Goal: Task Accomplishment & Management: Complete application form

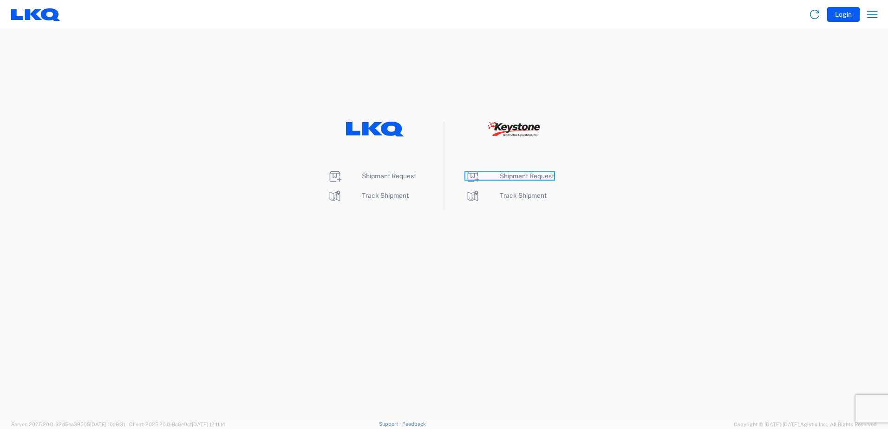
click at [523, 176] on span "Shipment Request" at bounding box center [527, 175] width 54 height 7
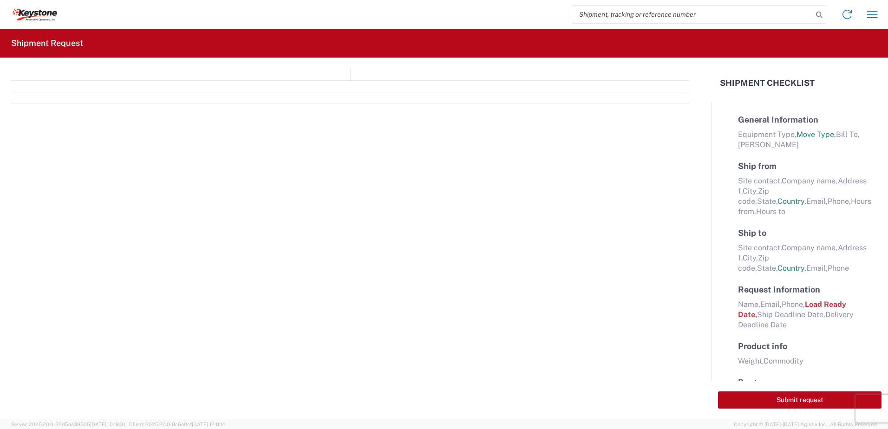
select select "FULL"
select select "US"
select select "LBS"
select select "IN"
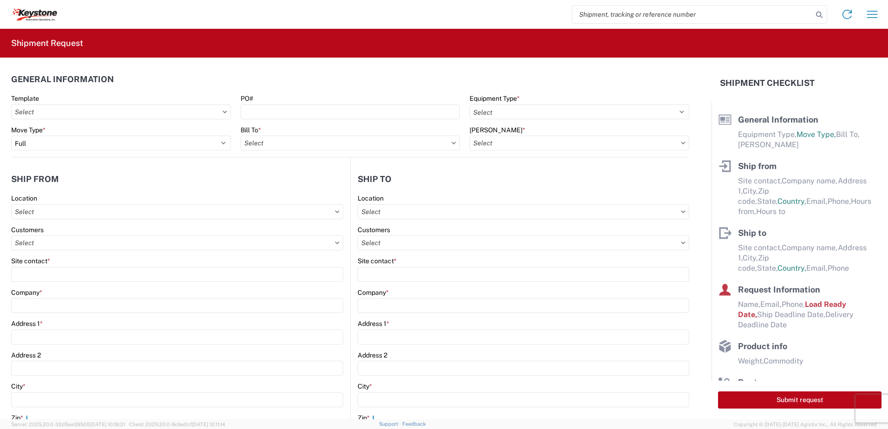
click at [223, 112] on icon at bounding box center [225, 112] width 4 height 2
click at [210, 114] on input "text" at bounding box center [121, 112] width 220 height 15
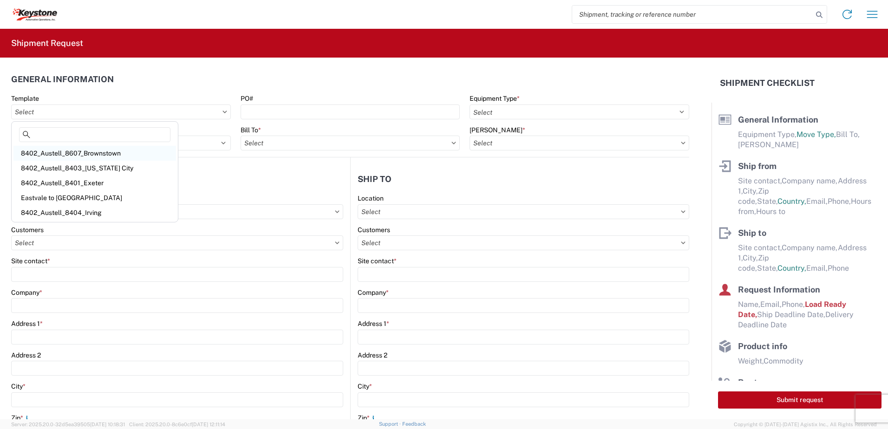
click at [91, 156] on div "8402_Austell_8607_Brownstown" at bounding box center [94, 153] width 163 height 15
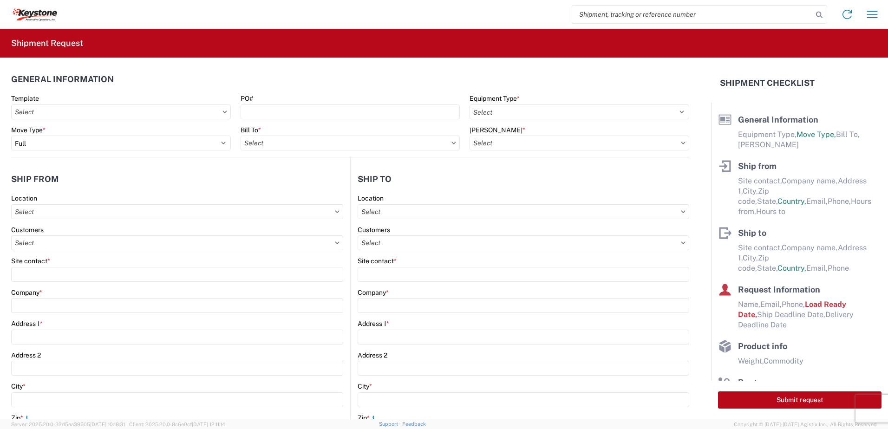
type input "8402_Austell_8607_Brownstown"
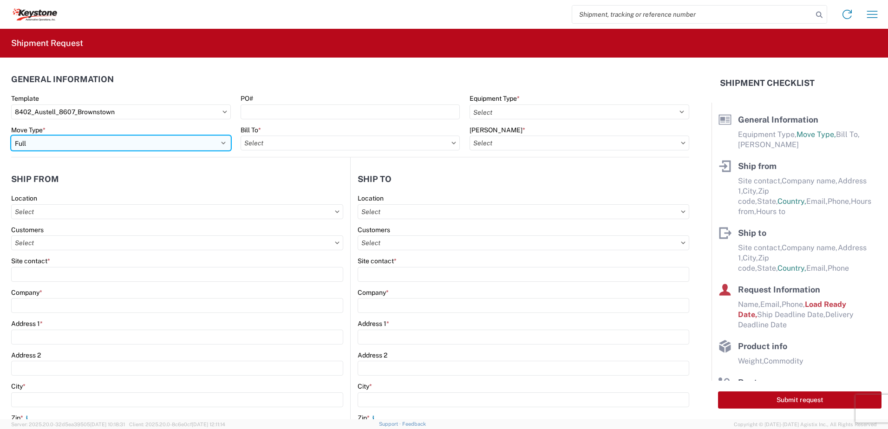
click at [176, 144] on select "Select Full Partial TL" at bounding box center [121, 143] width 220 height 15
select select "STDV"
select select
type input "[PERSON_NAME]"
type input "KAO"
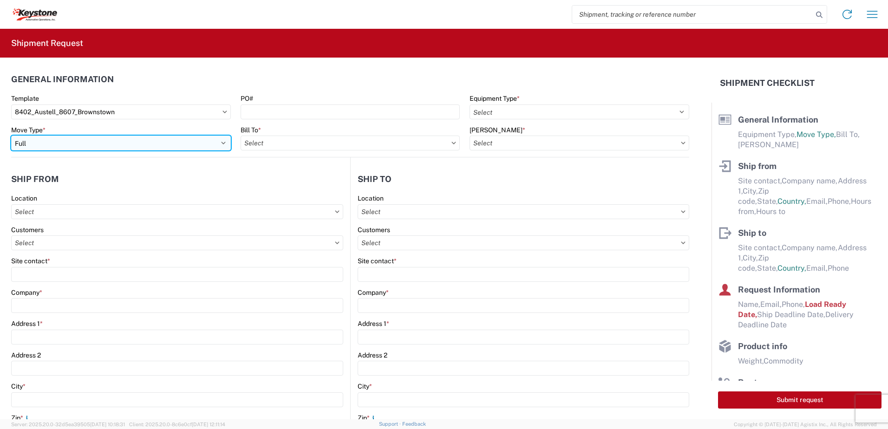
type input "[STREET_ADDRESS][PERSON_NAME]"
type input "Austell"
type input "30168"
type input "[EMAIL_ADDRESS][DOMAIN_NAME]"
type input "[PHONE_NUMBER]"
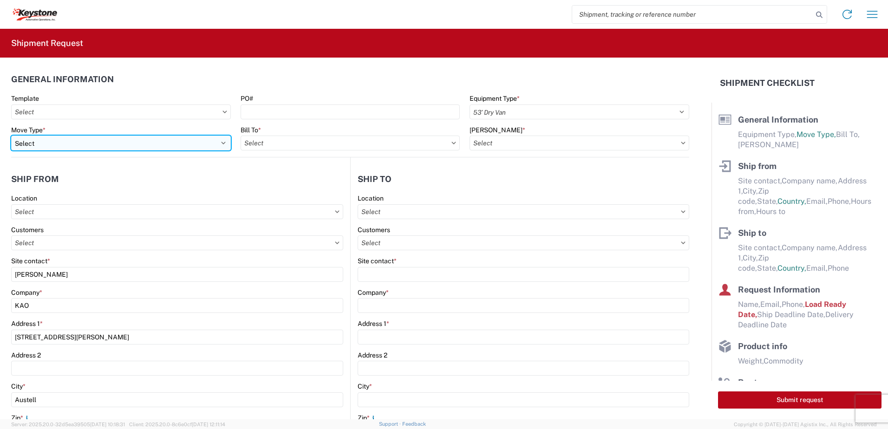
type input "09:23:00"
type input "17:00:00"
select select
type input "[PERSON_NAME]"
type input "KAO"
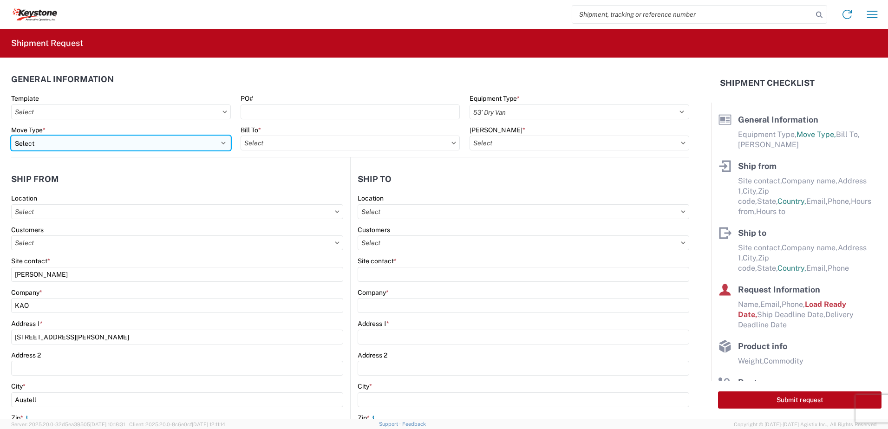
type input "[STREET_ADDRESS][PERSON_NAME]"
type input "[GEOGRAPHIC_DATA]"
type input "48193"
type input "[EMAIL_ADDRESS][DOMAIN_NAME]"
type input "[PHONE_NUMBER]"
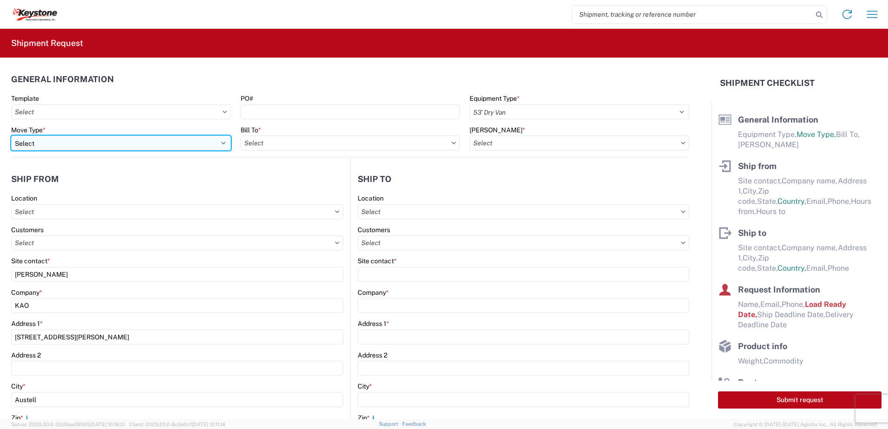
type input "3374"
select select
type input "[PERSON_NAME]"
type input "[PHONE_NUMBER]"
type input "[DATE]"
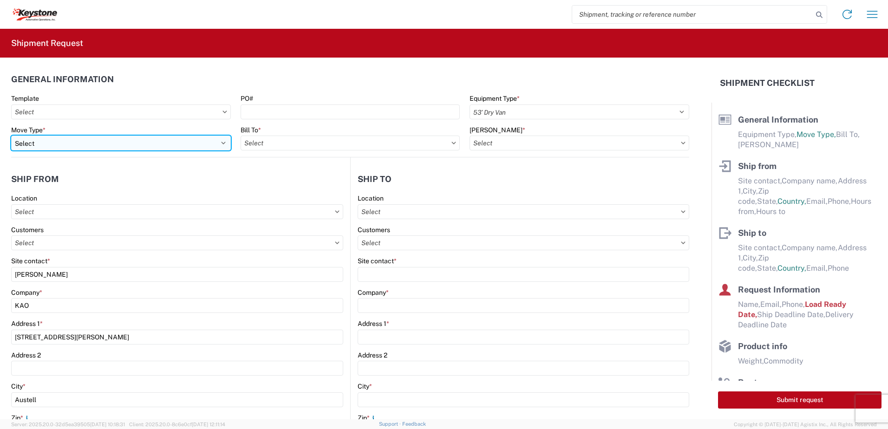
type input "[DATE]"
type input "20000"
type input "General Auto Parts (dry)"
type input "20"
type input "1"
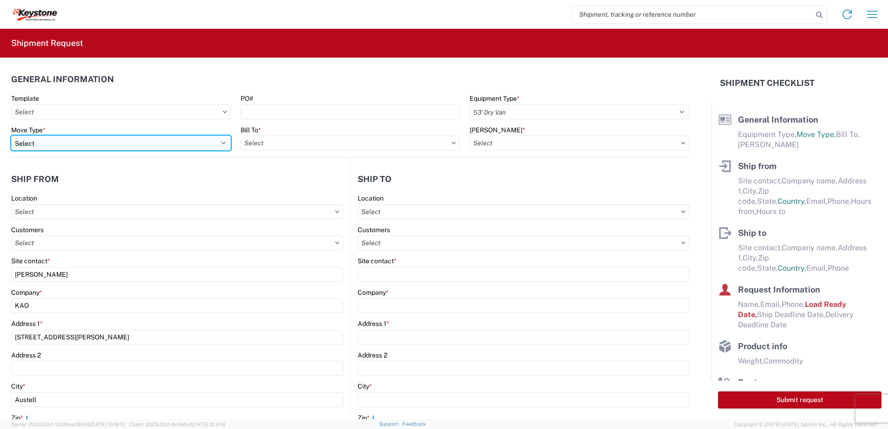
type input "4"
type input "0.67"
select select "FT"
type textarea "Stock Transfers...chairs"
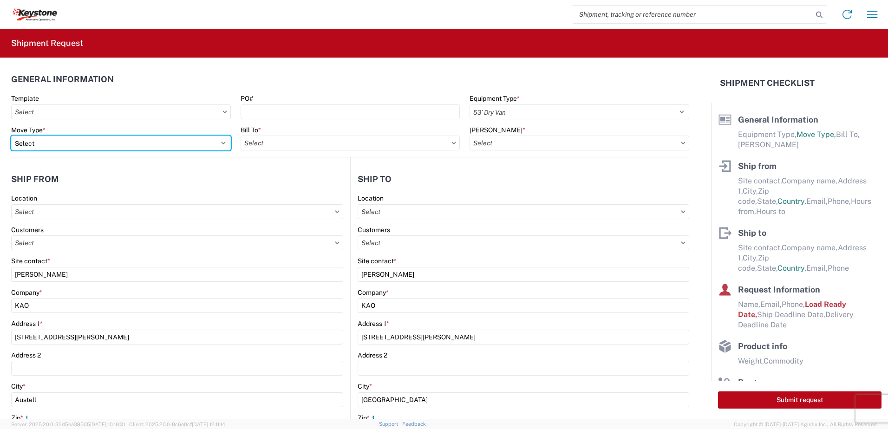
select select
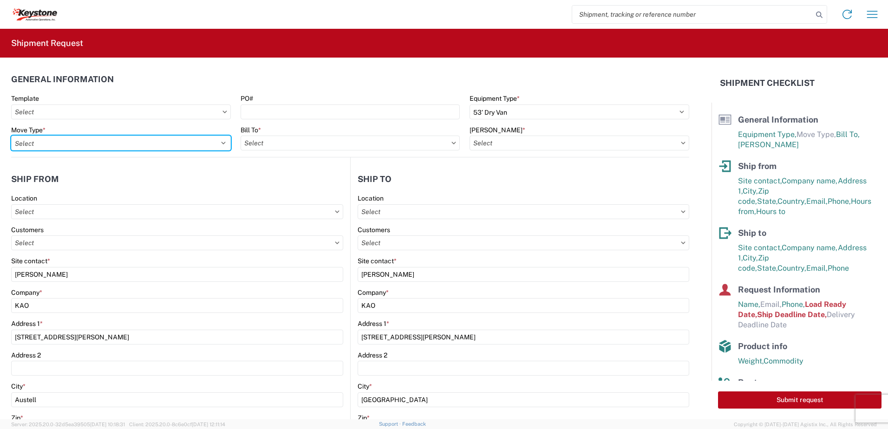
type input "8402 - Austell - KAO Warehouse [GEOGRAPHIC_DATA]"
type input "8607 - [GEOGRAPHIC_DATA], [GEOGRAPHIC_DATA] – KAO Warehouse"
select select "FULL"
click at [11, 136] on select "Select Full Partial TL" at bounding box center [121, 143] width 220 height 15
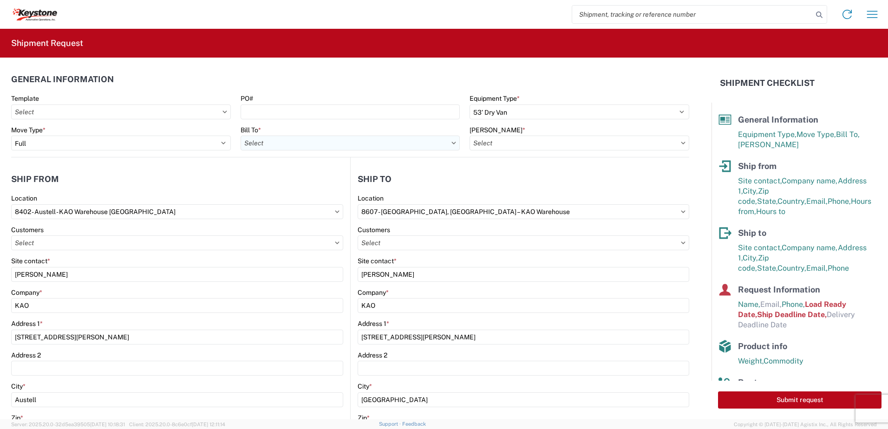
click at [379, 149] on input "text" at bounding box center [351, 143] width 220 height 15
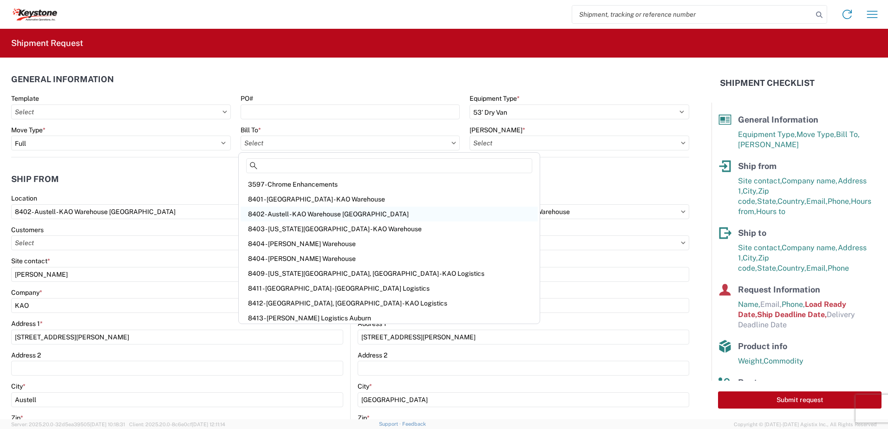
click at [297, 213] on div "8402 - Austell - KAO Warehouse [GEOGRAPHIC_DATA]" at bounding box center [389, 214] width 297 height 15
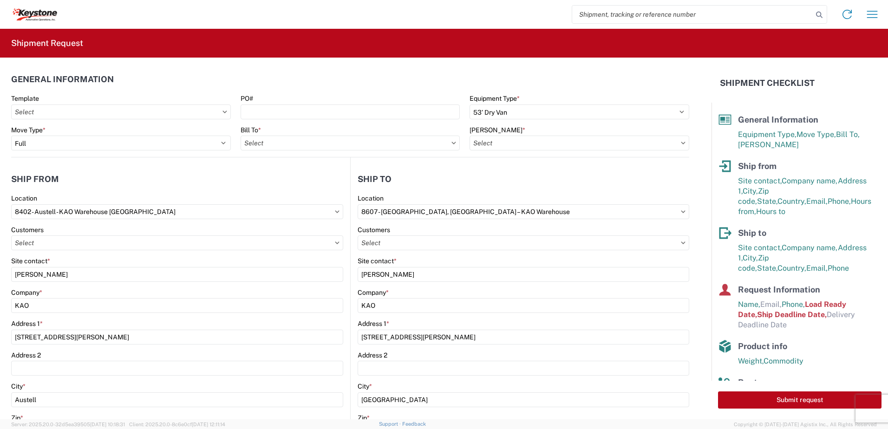
type input "8402 - Austell - KAO Warehouse [GEOGRAPHIC_DATA]"
click at [586, 144] on input "text" at bounding box center [580, 143] width 220 height 15
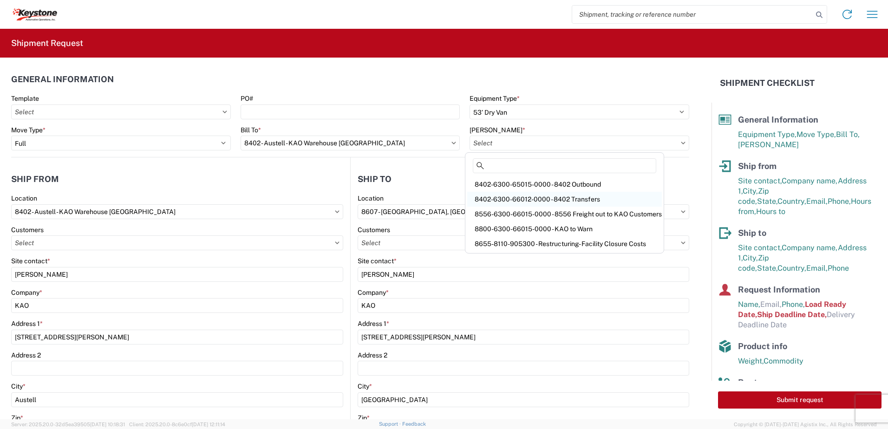
click at [552, 200] on div "8402-6300-66012-0000 - 8402 Transfers" at bounding box center [564, 199] width 195 height 15
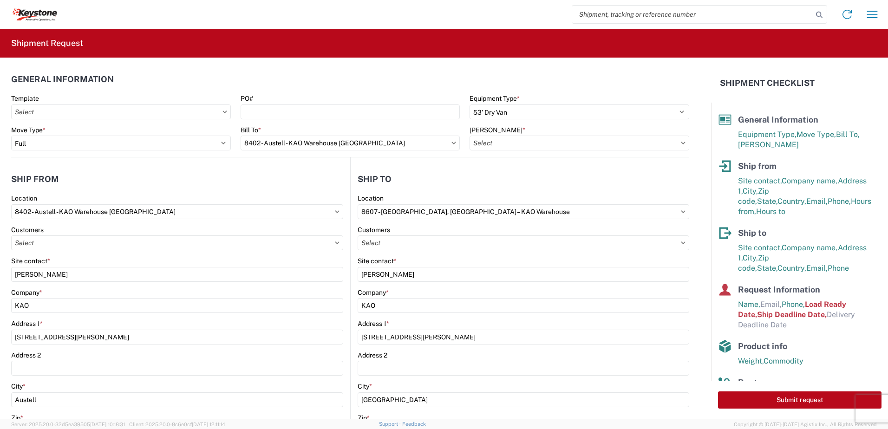
type input "8402-6300-66012-0000 - 8402 Transfers, 8402-6300-66012-0000 - 8402 Transfers"
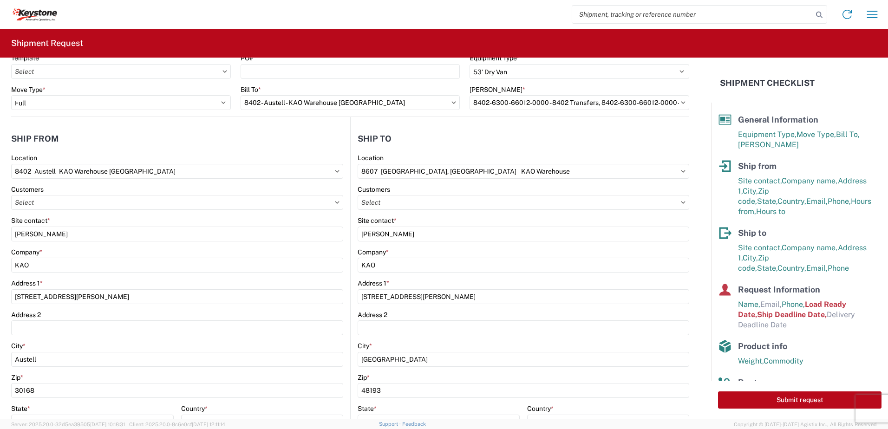
scroll to position [93, 0]
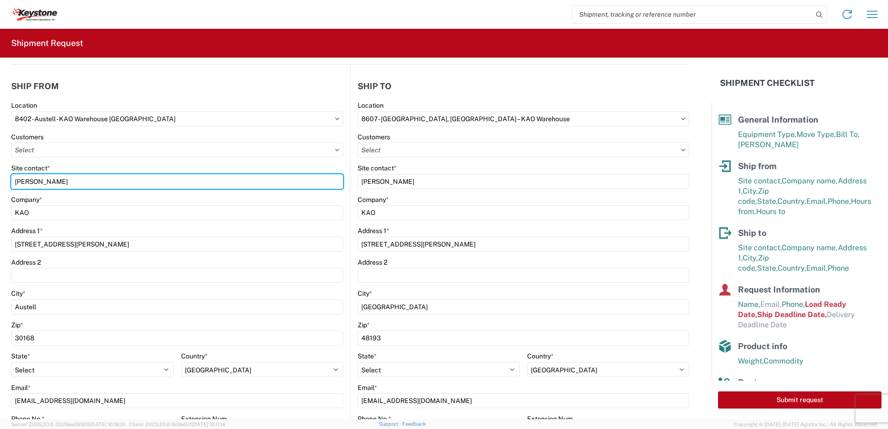
drag, startPoint x: 72, startPoint y: 186, endPoint x: -3, endPoint y: 186, distance: 75.3
click at [0, 186] on html "Home Shipment request Shipment tracking Shipment Request General Information Te…" at bounding box center [444, 214] width 888 height 429
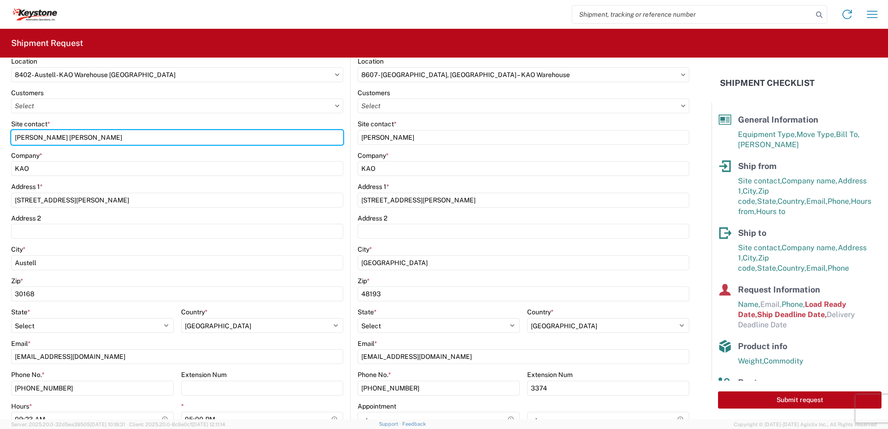
scroll to position [186, 0]
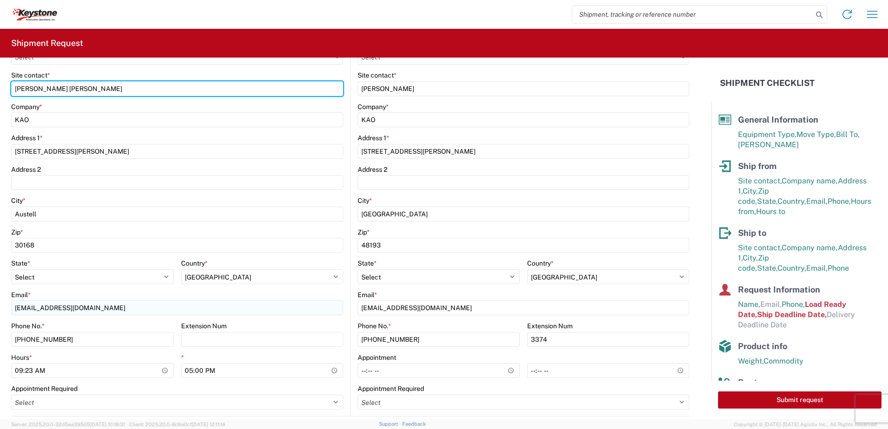
type input "[PERSON_NAME] [PERSON_NAME]"
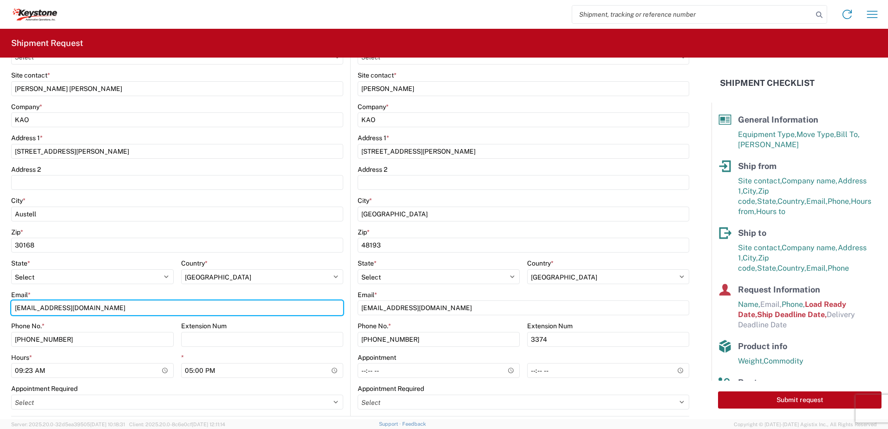
drag, startPoint x: 34, startPoint y: 308, endPoint x: 8, endPoint y: 308, distance: 26.5
click at [8, 308] on form "General Information Template PO# Equipment Type * Select 53’ Dry Van Flatbed Dr…" at bounding box center [356, 239] width 712 height 362
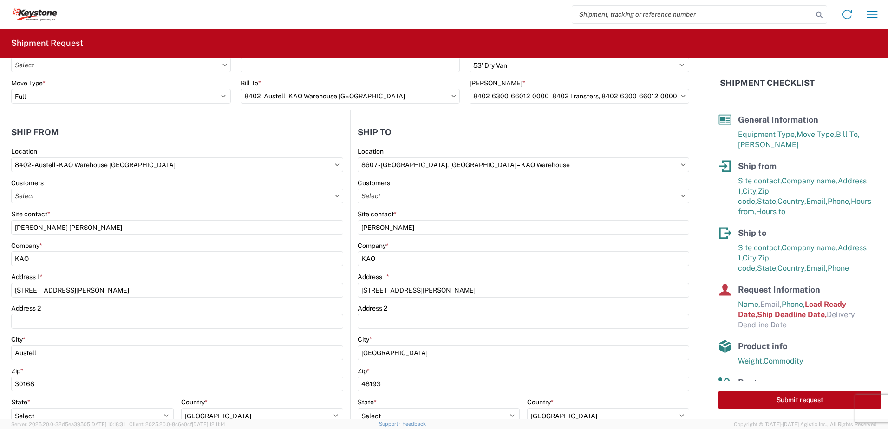
scroll to position [46, 0]
type input "[EMAIL_ADDRESS][DOMAIN_NAME]"
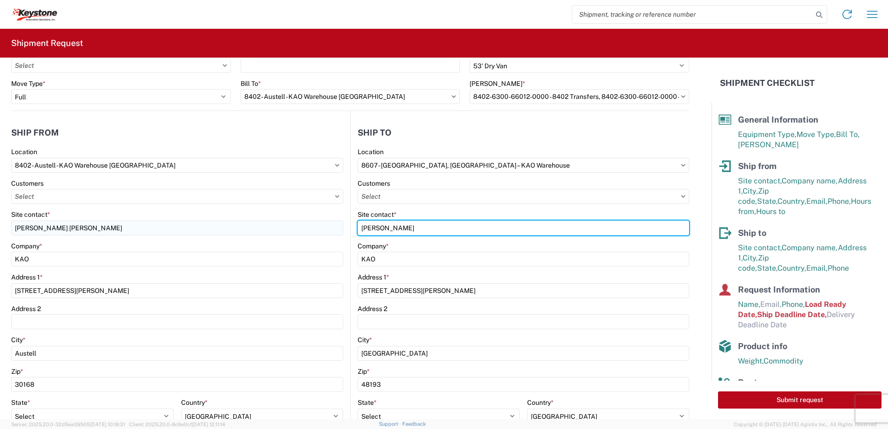
drag, startPoint x: 401, startPoint y: 226, endPoint x: 256, endPoint y: 225, distance: 145.0
click at [256, 225] on div "Ship from 8402 Location 8402 - [GEOGRAPHIC_DATA] - KAO Warehouse Atlanta Custom…" at bounding box center [350, 333] width 678 height 445
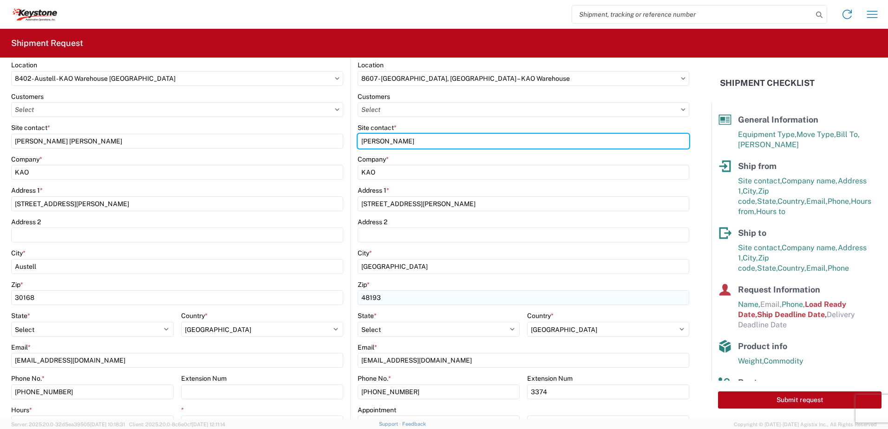
scroll to position [139, 0]
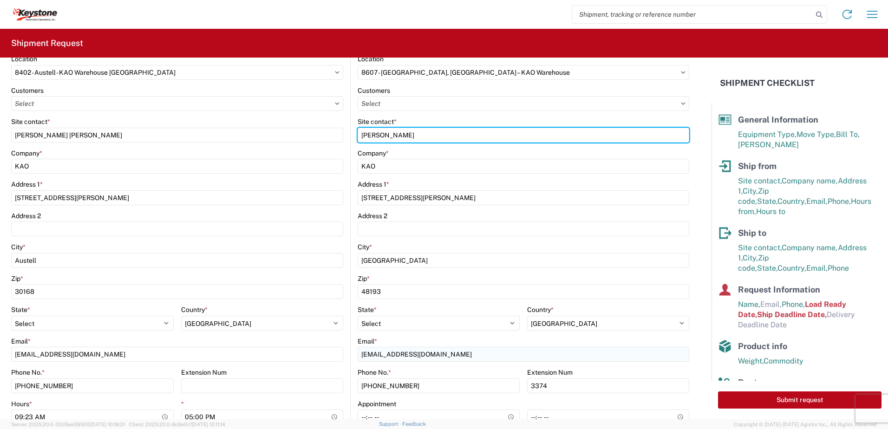
type input "[PERSON_NAME]"
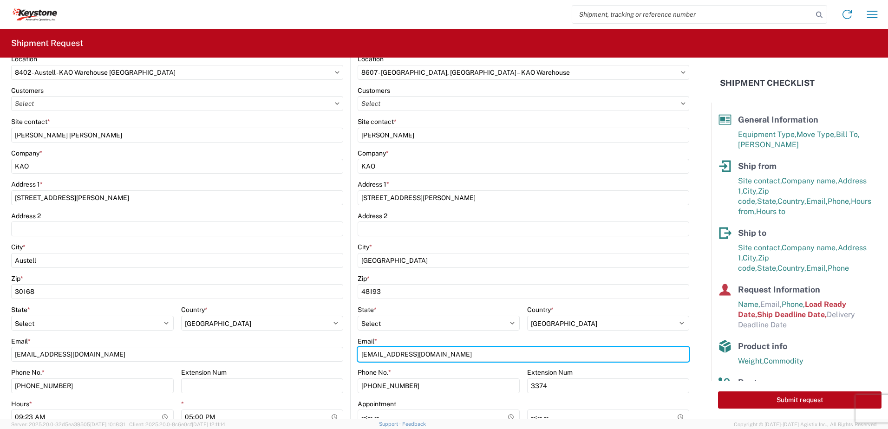
drag, startPoint x: 383, startPoint y: 354, endPoint x: 298, endPoint y: 345, distance: 86.0
click at [298, 345] on div "Ship from 8402 Location 8402 - [GEOGRAPHIC_DATA] - KAO Warehouse Atlanta Custom…" at bounding box center [350, 240] width 678 height 445
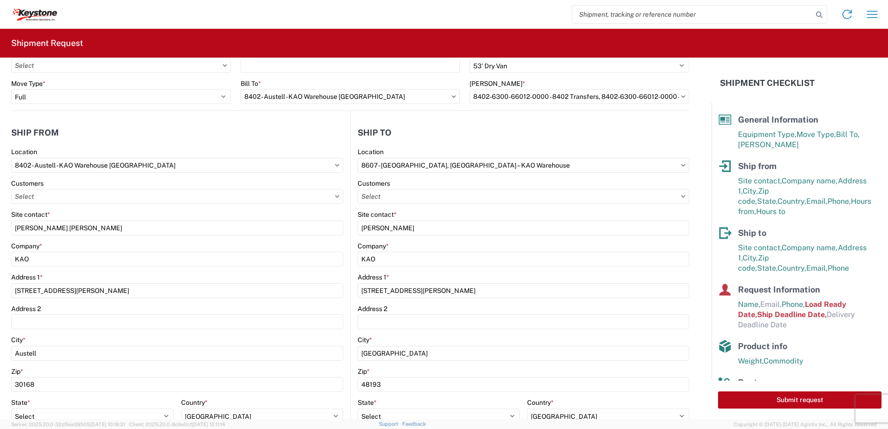
scroll to position [325, 0]
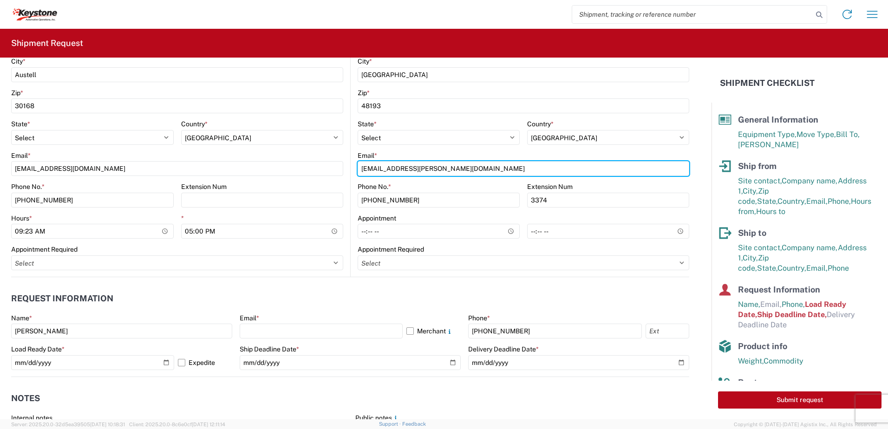
type input "[EMAIL_ADDRESS][PERSON_NAME][DOMAIN_NAME]"
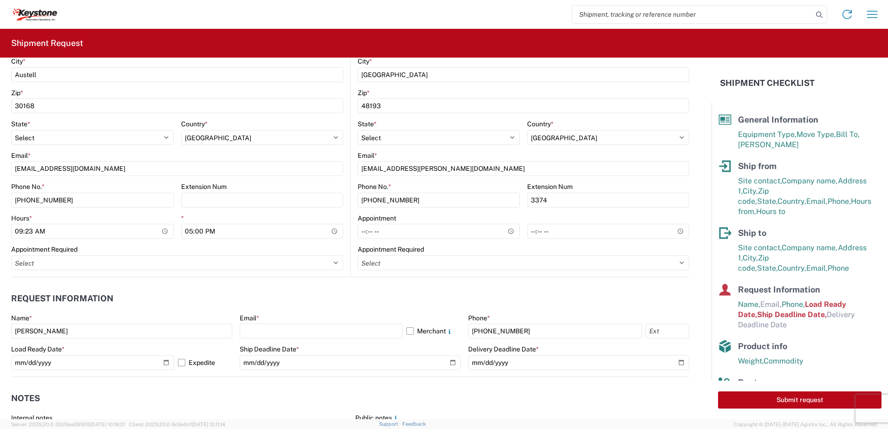
click at [391, 294] on header "Request Information" at bounding box center [350, 299] width 678 height 21
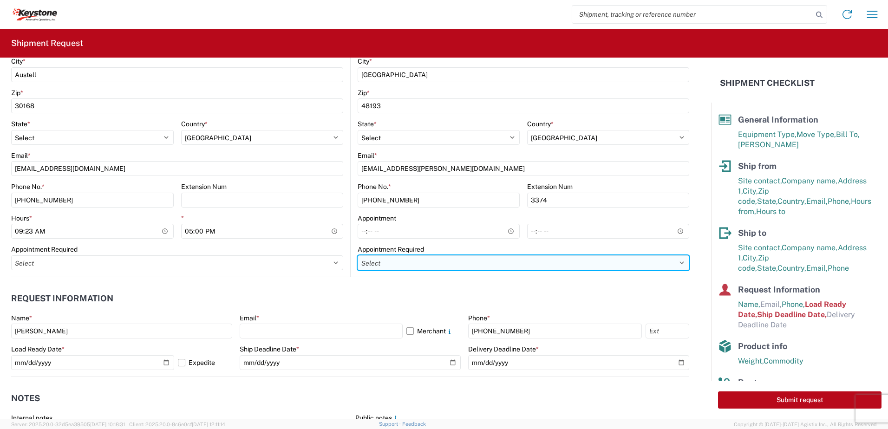
click at [641, 265] on select "Select Appt Required Appt Not Required Appt - First available" at bounding box center [524, 263] width 332 height 15
select select "apptRequired"
click at [358, 256] on select "Select Appt Required Appt Not Required Appt - First available" at bounding box center [524, 263] width 332 height 15
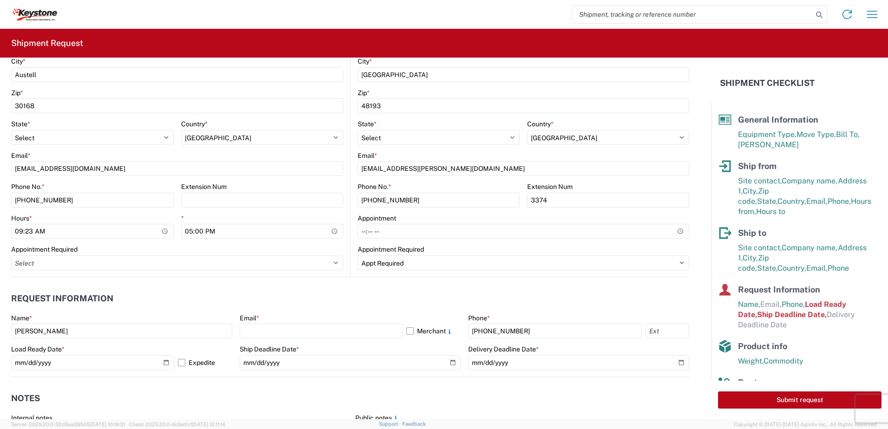
click at [416, 289] on header "Request Information" at bounding box center [350, 299] width 678 height 21
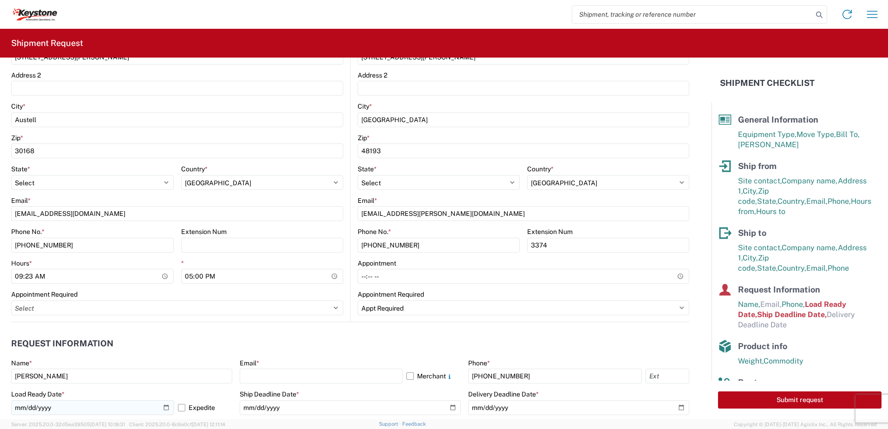
scroll to position [418, 0]
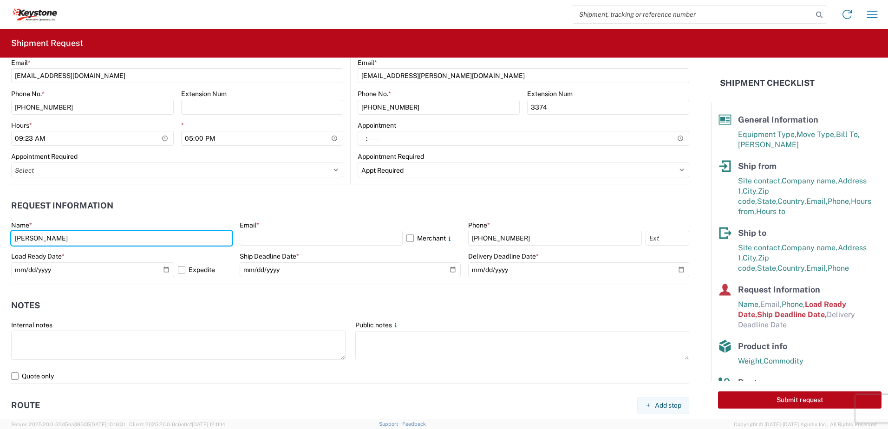
drag, startPoint x: 97, startPoint y: 241, endPoint x: -175, endPoint y: 243, distance: 272.3
click at [0, 243] on html "Home Shipment request Shipment tracking Shipment Request General Information Te…" at bounding box center [444, 214] width 888 height 429
type input "[PERSON_NAME] [PERSON_NAME]"
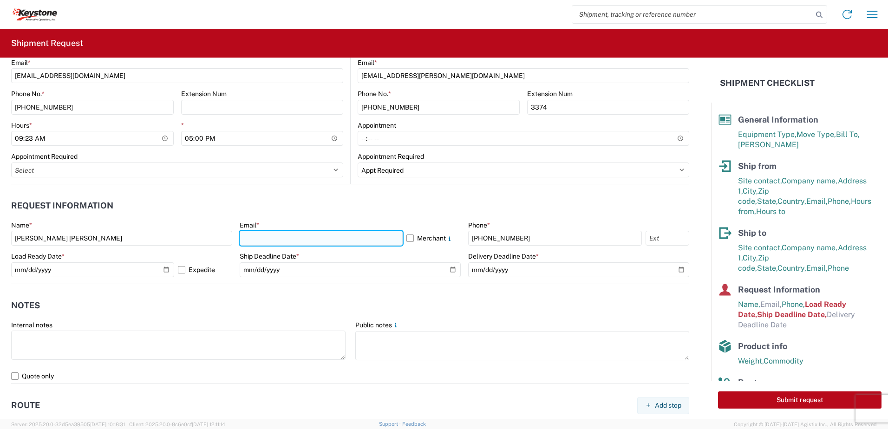
click at [279, 235] on input "text" at bounding box center [321, 238] width 163 height 15
type input "[EMAIL_ADDRESS][DOMAIN_NAME]"
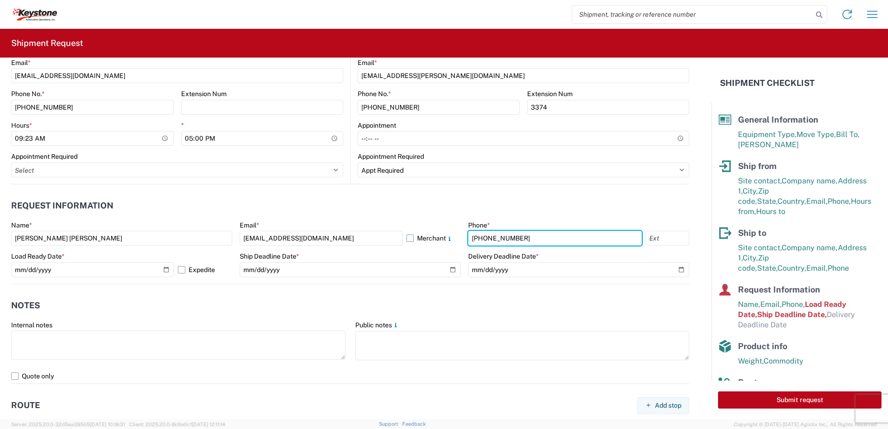
drag, startPoint x: 519, startPoint y: 242, endPoint x: 437, endPoint y: 241, distance: 82.7
click at [438, 242] on div "Name * [PERSON_NAME] [PERSON_NAME] Email * [EMAIL_ADDRESS][DOMAIN_NAME] Merchan…" at bounding box center [350, 252] width 678 height 63
type input "7179516572"
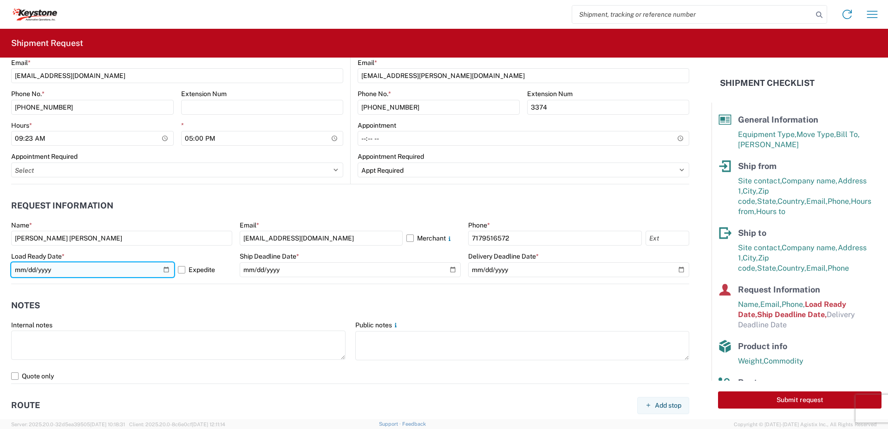
click at [164, 271] on input "[DATE]" at bounding box center [92, 270] width 163 height 15
type input "[DATE]"
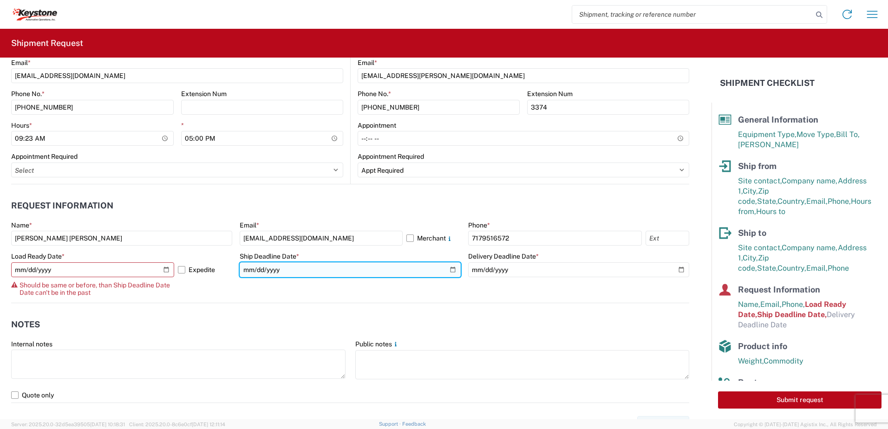
click at [448, 269] on input "[DATE]" at bounding box center [350, 270] width 221 height 15
type input "[DATE]"
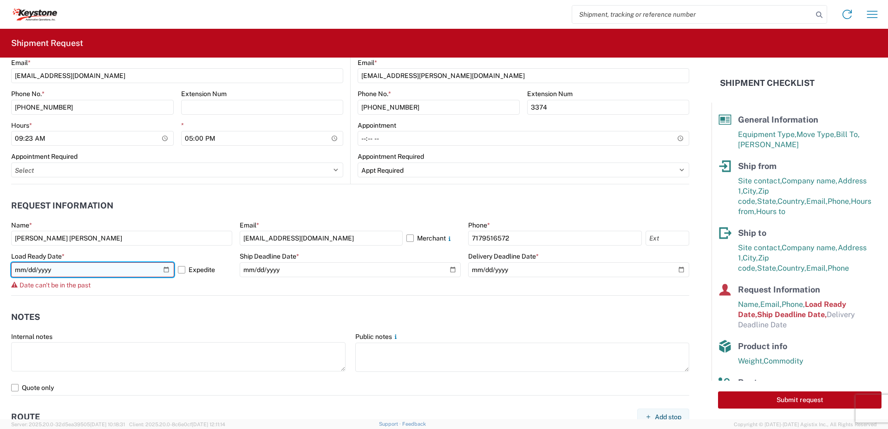
click at [163, 269] on input "[DATE]" at bounding box center [92, 270] width 163 height 15
type input "[DATE]"
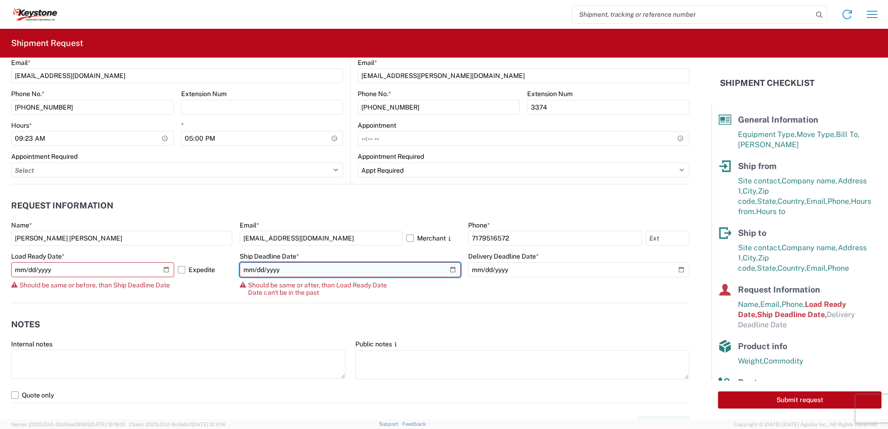
click at [451, 270] on input "[DATE]" at bounding box center [350, 270] width 221 height 15
type input "[DATE]"
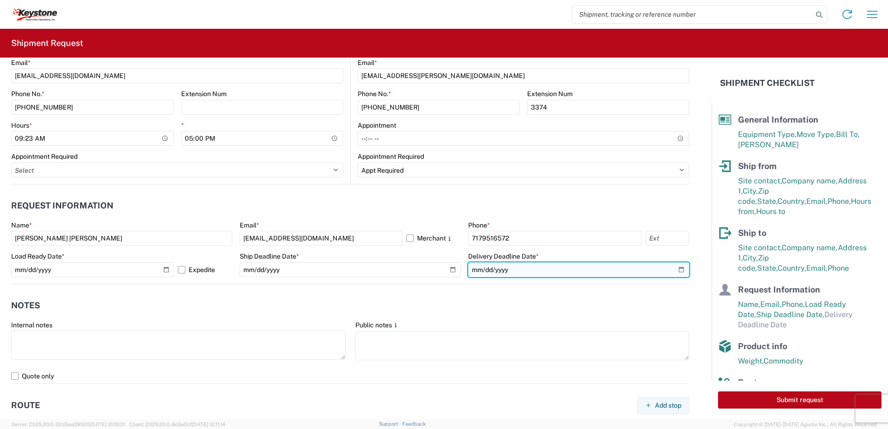
click at [676, 270] on input "date" at bounding box center [578, 270] width 221 height 15
type input "[DATE]"
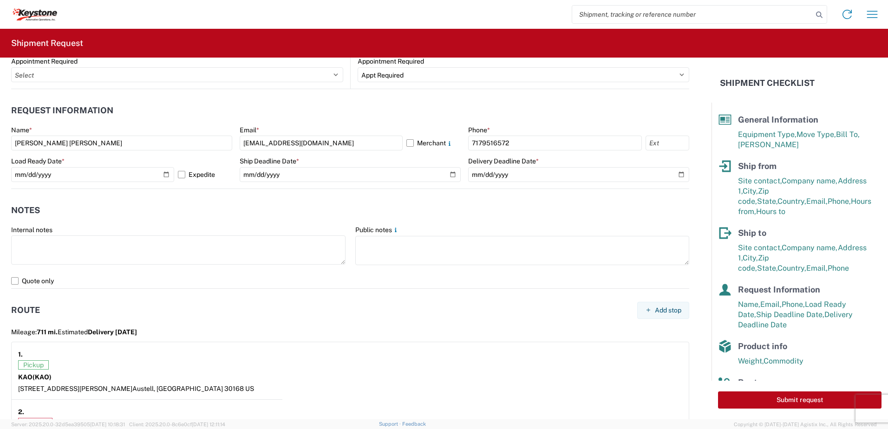
scroll to position [558, 0]
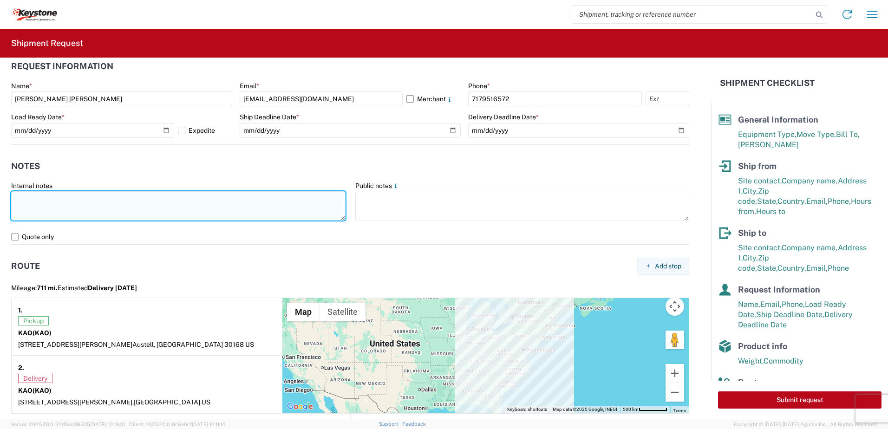
click at [112, 205] on textarea at bounding box center [178, 205] width 335 height 29
paste textarea "The load will be soldxfers and redistribution."
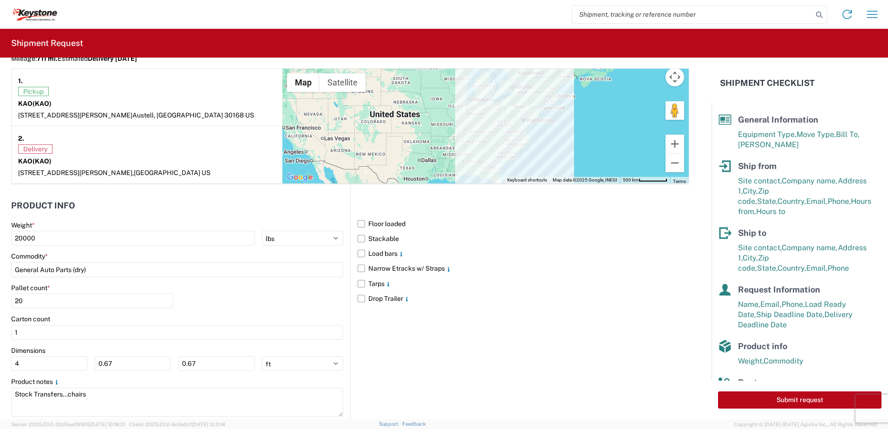
scroll to position [808, 0]
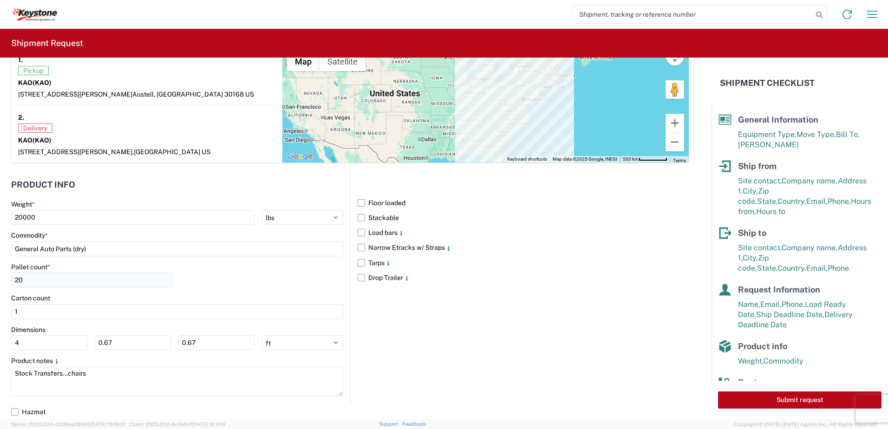
type textarea "The load will be soldxfers and redistribution."
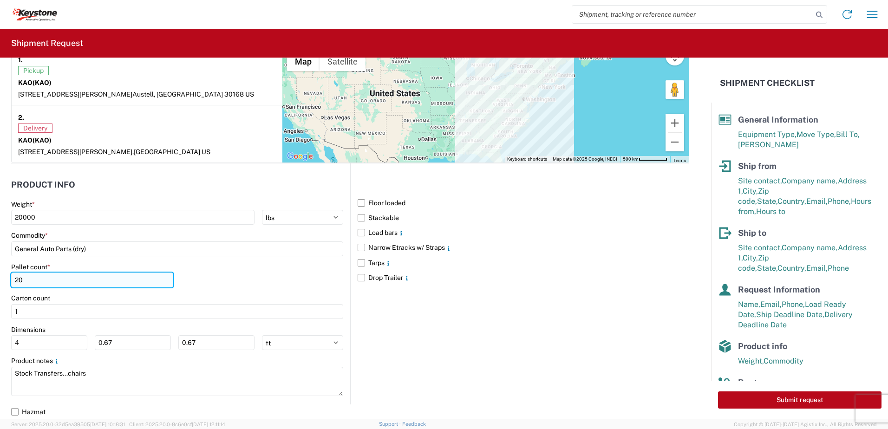
click at [29, 279] on input "20" at bounding box center [92, 280] width 162 height 15
type input "24"
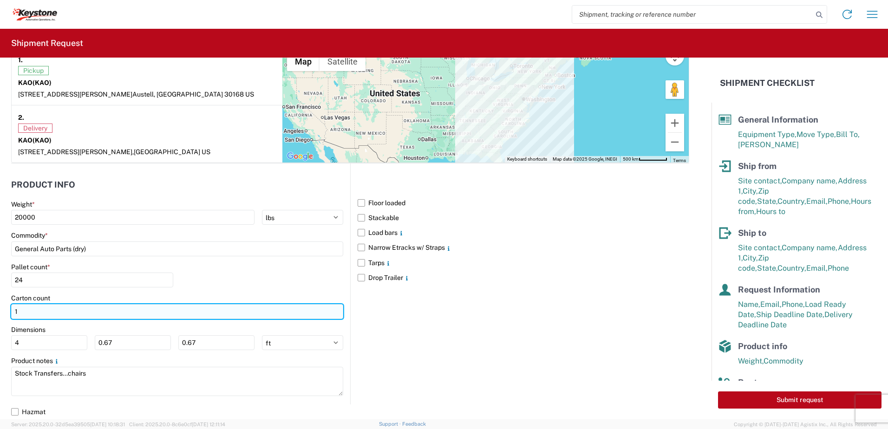
click at [23, 312] on input "1" at bounding box center [177, 311] width 332 height 15
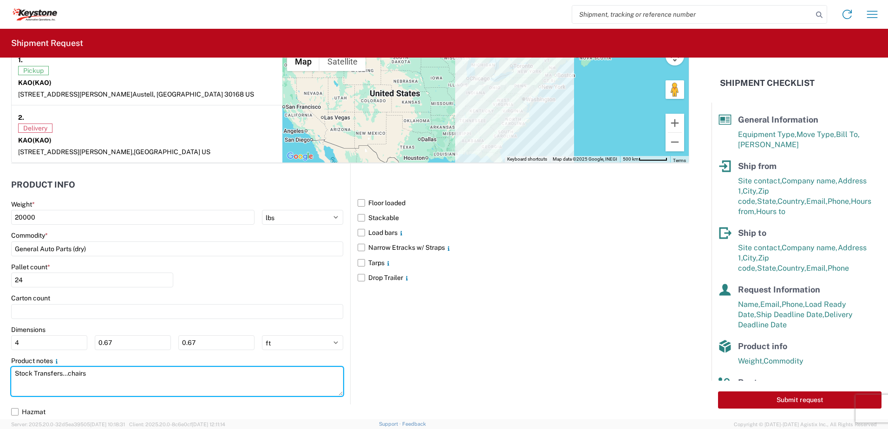
drag, startPoint x: 118, startPoint y: 376, endPoint x: 5, endPoint y: 374, distance: 112.9
click at [5, 374] on form "General Information Template PO# Equipment Type * Select 53’ Dry Van Flatbed Dr…" at bounding box center [356, 239] width 712 height 362
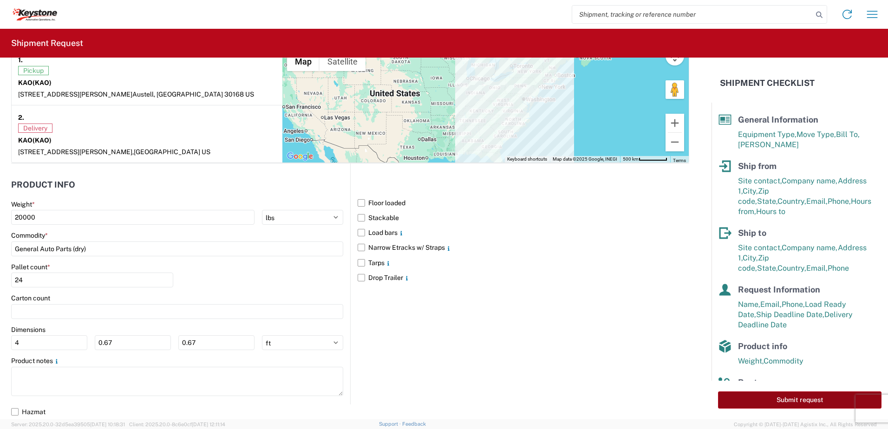
click at [744, 401] on button "Submit request" at bounding box center [800, 400] width 164 height 17
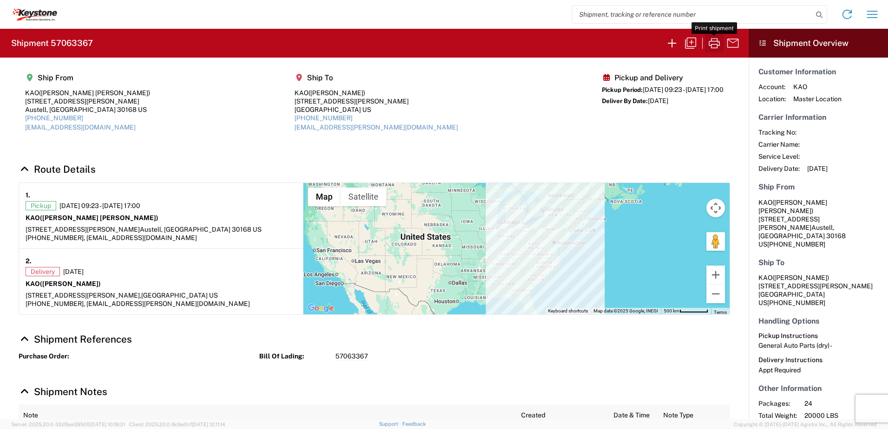
click at [717, 47] on icon "button" at bounding box center [714, 43] width 11 height 10
